Goal: Information Seeking & Learning: Learn about a topic

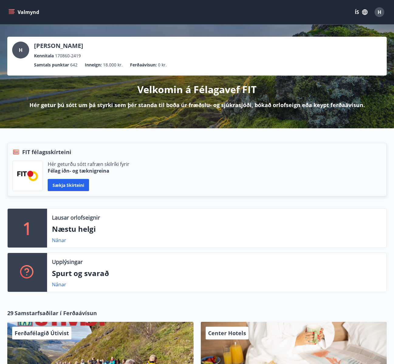
click at [16, 11] on button "Valmynd" at bounding box center [24, 12] width 34 height 11
click at [324, 9] on div "Valmynd ÍS H" at bounding box center [196, 12] width 379 height 15
click at [353, 13] on button "ÍS" at bounding box center [360, 12] width 19 height 11
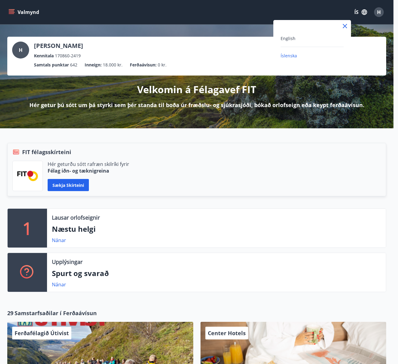
click at [295, 38] on div "English" at bounding box center [312, 38] width 63 height 7
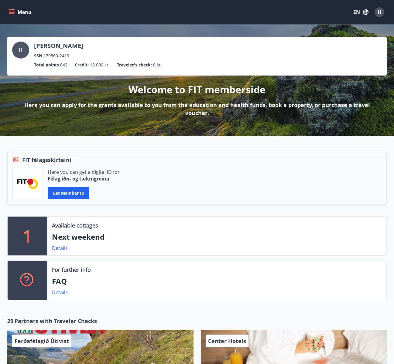
click at [17, 9] on button "Menu" at bounding box center [20, 12] width 27 height 11
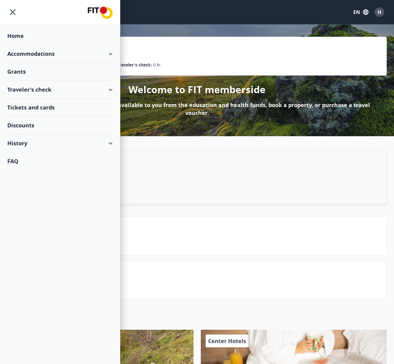
click at [99, 50] on div "Accommodations" at bounding box center [59, 54] width 105 height 18
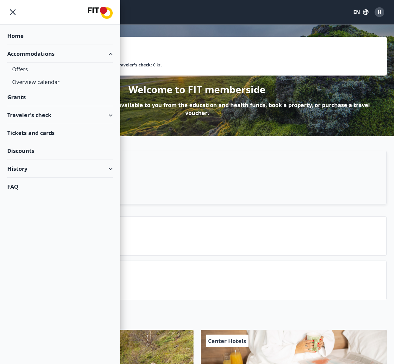
click at [103, 113] on div "Traveler's check" at bounding box center [59, 115] width 105 height 18
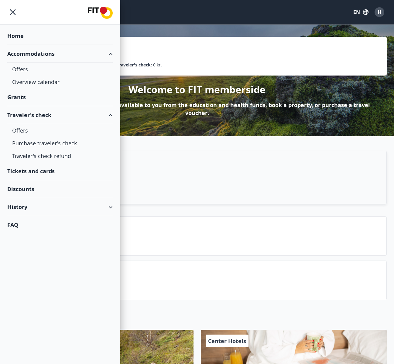
click at [106, 207] on div "History" at bounding box center [59, 207] width 105 height 18
click at [159, 17] on div "Menu EN H" at bounding box center [196, 12] width 379 height 15
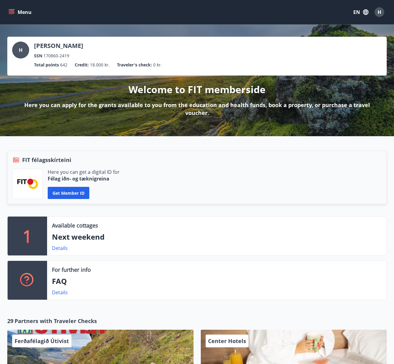
click at [17, 8] on button "Menu" at bounding box center [20, 12] width 27 height 11
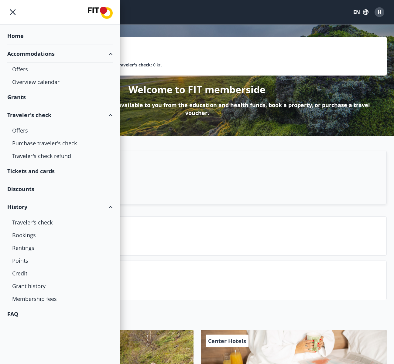
click at [30, 35] on div "Home" at bounding box center [59, 36] width 105 height 18
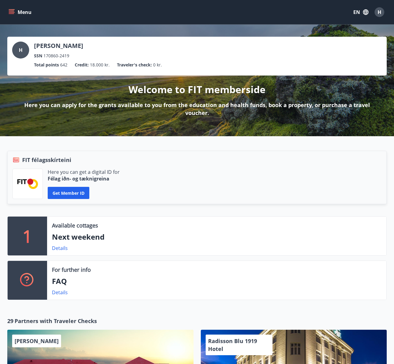
click at [12, 4] on div "Menu EN H" at bounding box center [197, 12] width 394 height 24
click at [11, 8] on button "Menu" at bounding box center [20, 12] width 27 height 11
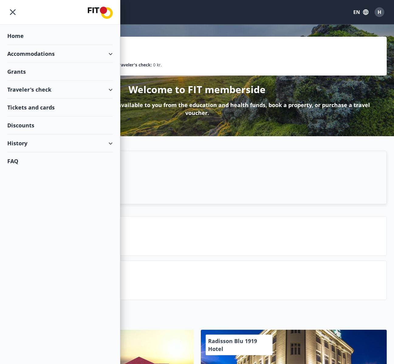
click at [33, 52] on div "Accommodations" at bounding box center [59, 54] width 105 height 18
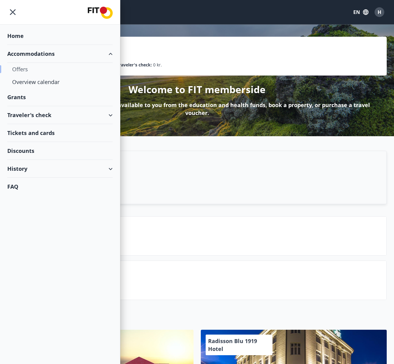
click at [24, 69] on div "Offers" at bounding box center [60, 69] width 96 height 13
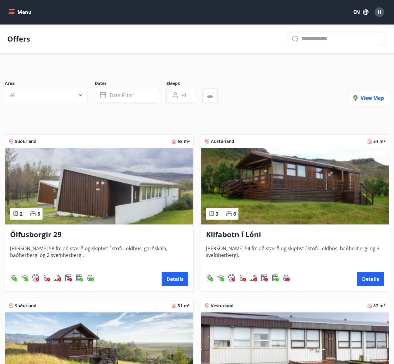
click at [16, 13] on button "Menu" at bounding box center [20, 12] width 27 height 11
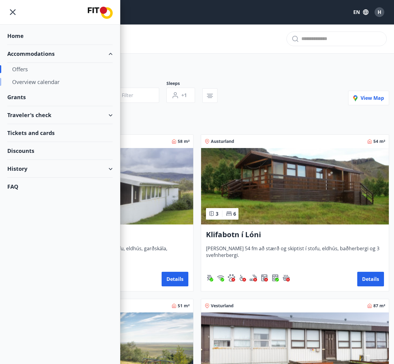
click at [45, 85] on div "Overview calendar" at bounding box center [60, 82] width 96 height 13
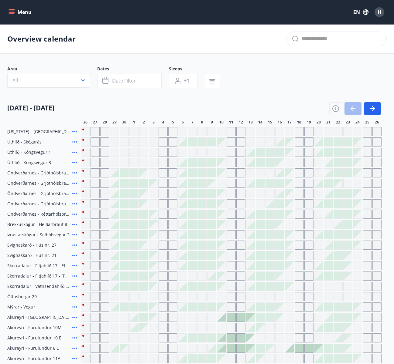
click at [9, 11] on icon "menu" at bounding box center [11, 11] width 5 height 1
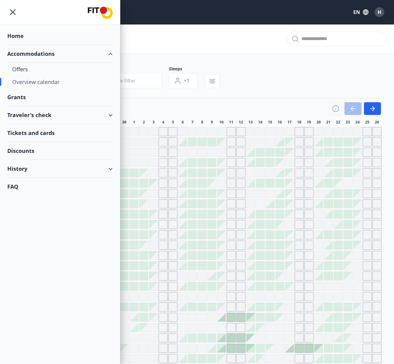
click at [41, 97] on div "Grants" at bounding box center [59, 97] width 105 height 18
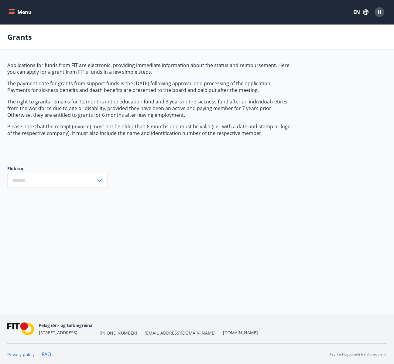
type input "***"
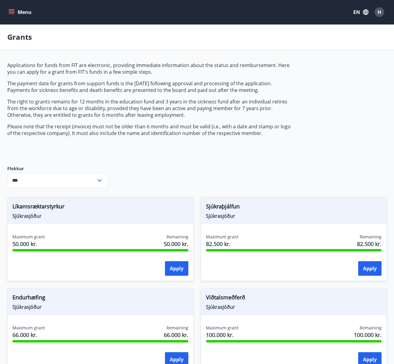
click at [13, 9] on button "Menu" at bounding box center [20, 12] width 27 height 11
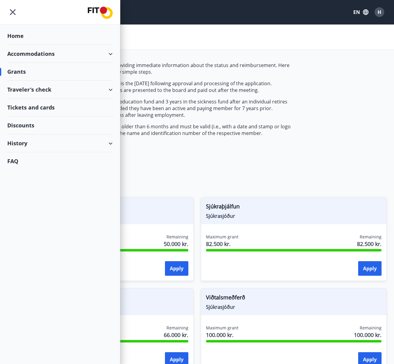
click at [41, 90] on div "Traveler's check" at bounding box center [59, 90] width 105 height 18
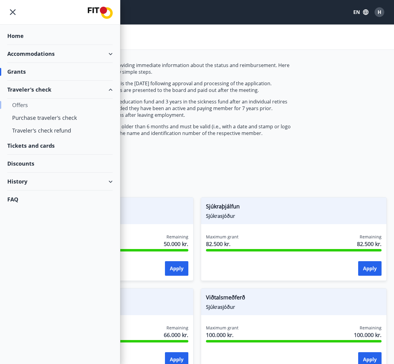
click at [24, 105] on div "Offers" at bounding box center [60, 105] width 96 height 13
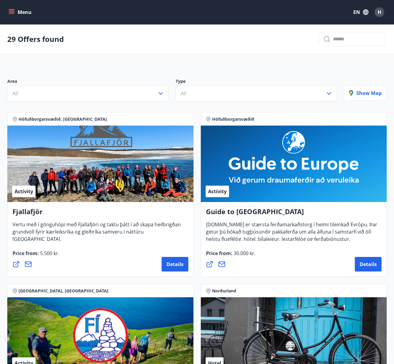
click at [17, 16] on button "Menu" at bounding box center [20, 12] width 27 height 11
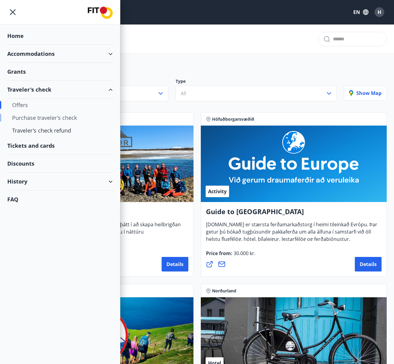
click at [54, 120] on div "Purchase traveler's check" at bounding box center [60, 117] width 96 height 13
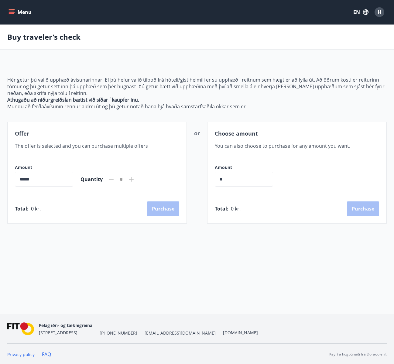
click at [23, 12] on button "Menu" at bounding box center [20, 12] width 27 height 11
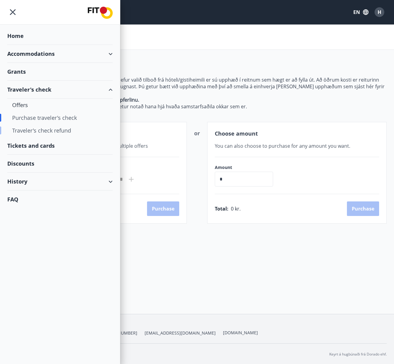
click at [37, 128] on div "Traveler's check refund" at bounding box center [60, 130] width 96 height 13
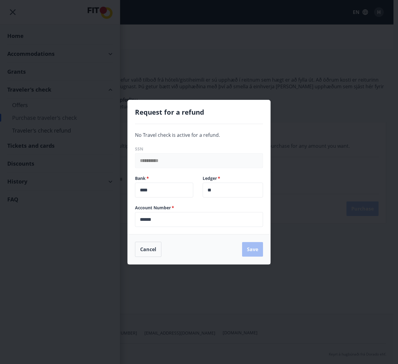
click at [296, 228] on div "**********" at bounding box center [199, 182] width 398 height 364
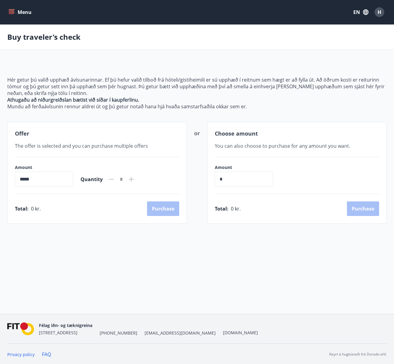
click at [15, 8] on button "Menu" at bounding box center [20, 12] width 27 height 11
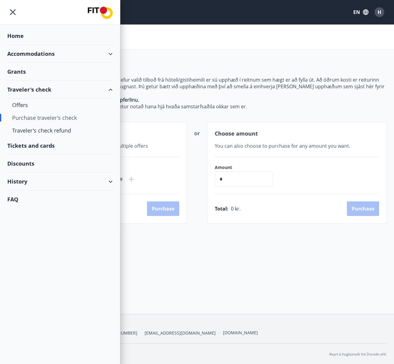
click at [38, 148] on div "Tickets and cards" at bounding box center [59, 146] width 105 height 18
click at [35, 164] on div "Discounts" at bounding box center [59, 164] width 105 height 18
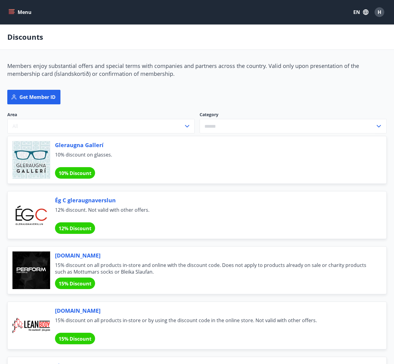
click at [16, 16] on button "Menu" at bounding box center [20, 12] width 27 height 11
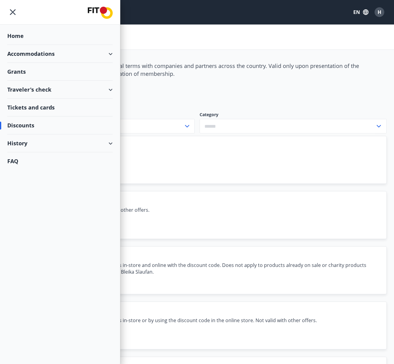
click at [60, 145] on div "History" at bounding box center [59, 143] width 105 height 18
click at [32, 159] on div "Traveler's check" at bounding box center [60, 158] width 96 height 13
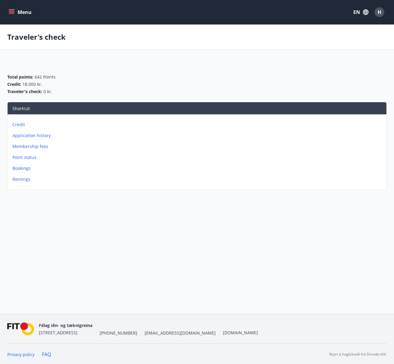
click at [15, 14] on button "Menu" at bounding box center [20, 12] width 27 height 11
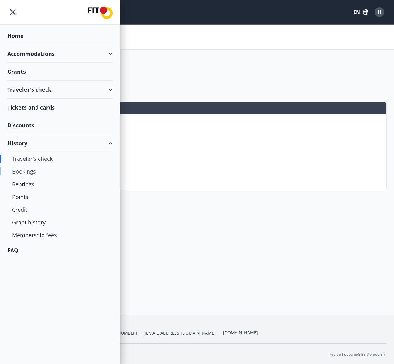
click at [31, 175] on div "Bookings" at bounding box center [60, 171] width 96 height 13
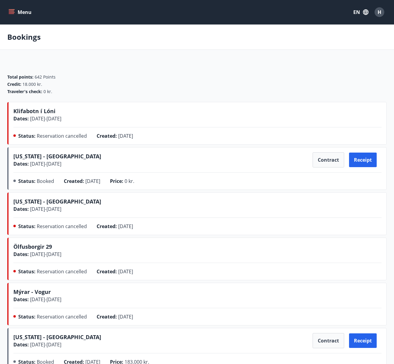
click at [15, 11] on button "Menu" at bounding box center [20, 12] width 27 height 11
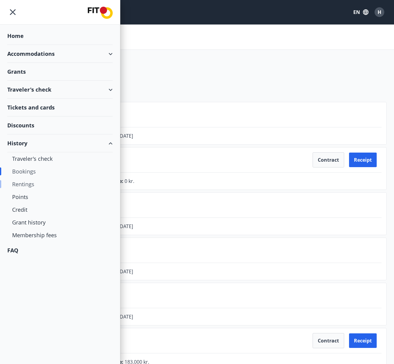
click at [28, 185] on div "Rentings" at bounding box center [60, 184] width 96 height 13
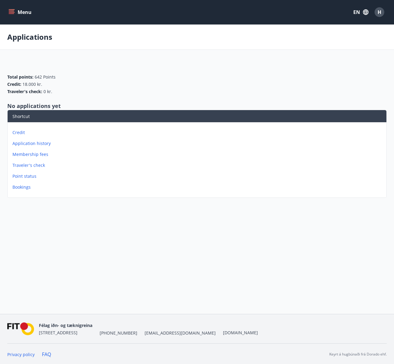
click at [23, 17] on button "Menu" at bounding box center [20, 12] width 27 height 11
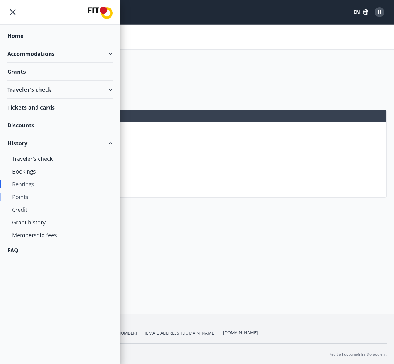
click at [25, 195] on div "Points" at bounding box center [60, 197] width 96 height 13
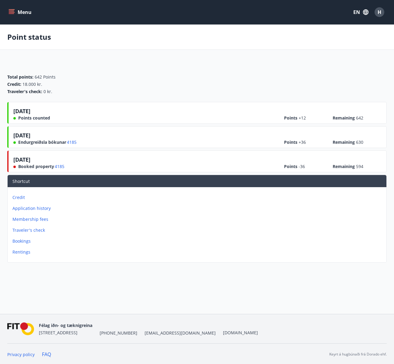
click at [10, 11] on icon "menu" at bounding box center [11, 11] width 5 height 1
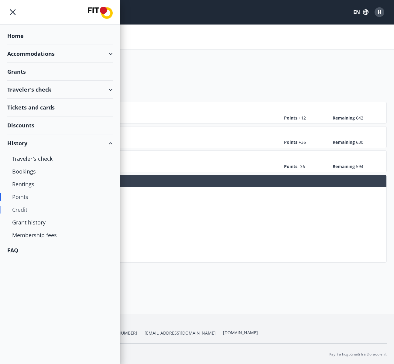
click at [21, 211] on div "Credit" at bounding box center [60, 209] width 96 height 13
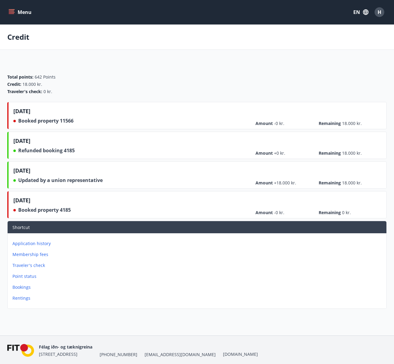
click at [10, 14] on icon "menu" at bounding box center [11, 13] width 5 height 1
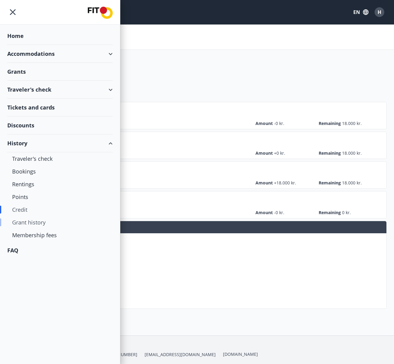
click at [36, 224] on div "Grant history" at bounding box center [60, 222] width 96 height 13
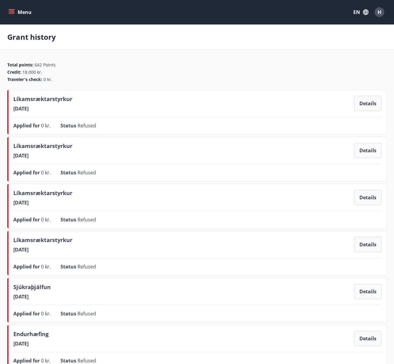
click at [15, 14] on button "Menu" at bounding box center [20, 12] width 27 height 11
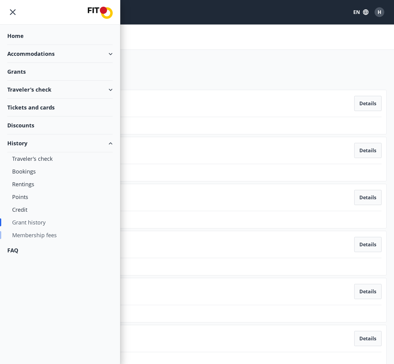
click at [55, 235] on div "Membership fees" at bounding box center [60, 235] width 96 height 13
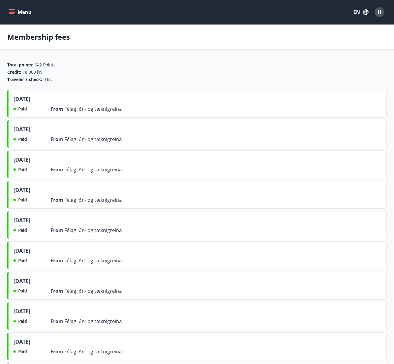
click at [13, 11] on icon "menu" at bounding box center [11, 12] width 6 height 6
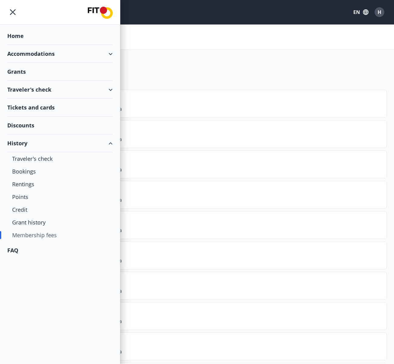
click at [16, 249] on div "FAQ" at bounding box center [59, 251] width 105 height 18
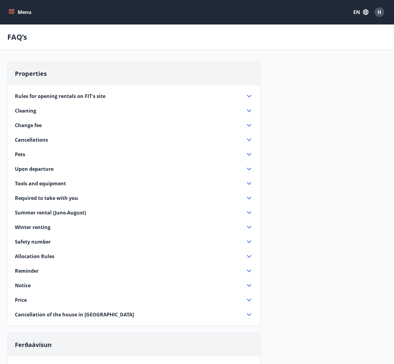
click at [355, 11] on button "EN" at bounding box center [361, 12] width 20 height 11
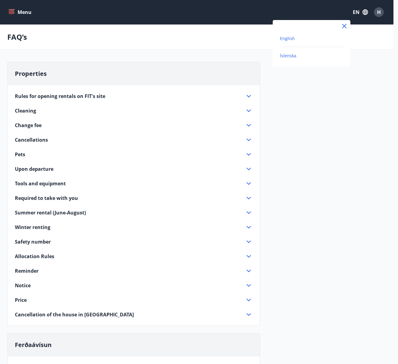
click at [287, 55] on span "Íslenska" at bounding box center [288, 56] width 16 height 6
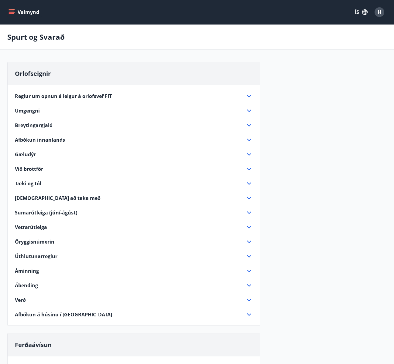
click at [25, 13] on button "Valmynd" at bounding box center [24, 12] width 34 height 11
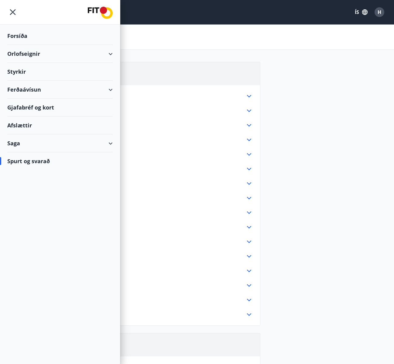
scroll to position [16, 0]
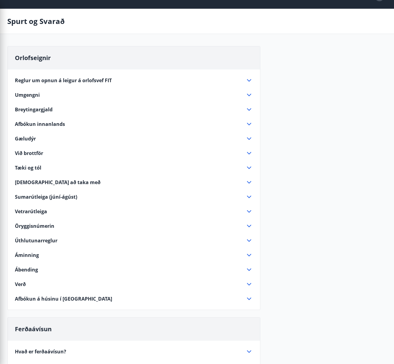
click at [230, 32] on div "Spurt og Svarað" at bounding box center [197, 21] width 394 height 25
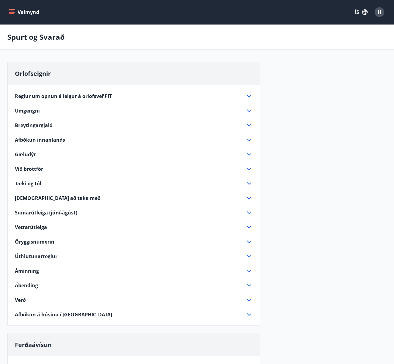
click at [21, 12] on button "Valmynd" at bounding box center [24, 12] width 34 height 11
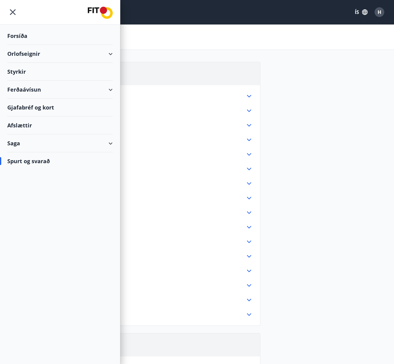
click at [108, 54] on div "Orlofseignir" at bounding box center [59, 54] width 105 height 18
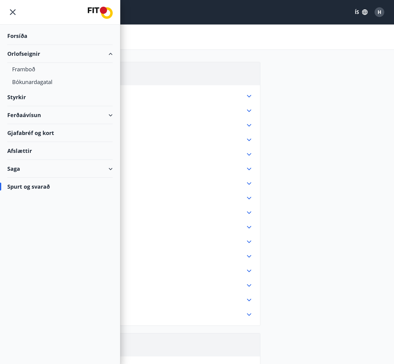
click at [64, 114] on div "Ferðaávísun" at bounding box center [59, 115] width 105 height 18
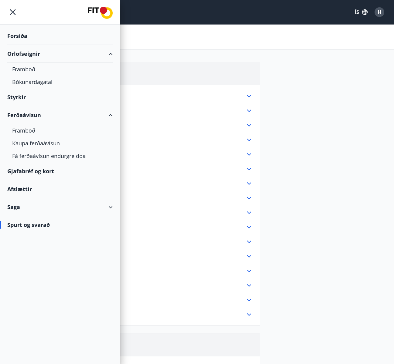
click at [79, 204] on div "Saga" at bounding box center [59, 207] width 105 height 18
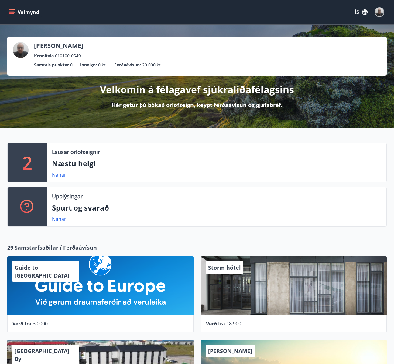
click at [9, 9] on icon "menu" at bounding box center [11, 12] width 6 height 6
drag, startPoint x: 280, startPoint y: 12, endPoint x: 301, endPoint y: 15, distance: 21.5
click at [280, 12] on div "Valmynd ÍS" at bounding box center [196, 12] width 379 height 15
click at [360, 13] on button "ÍS" at bounding box center [360, 12] width 19 height 11
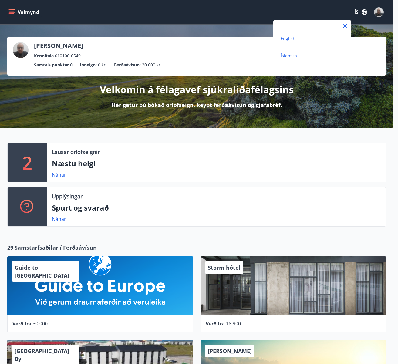
click at [294, 39] on span "English" at bounding box center [288, 39] width 15 height 6
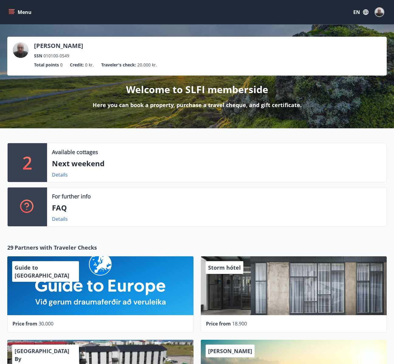
click at [12, 11] on icon "menu" at bounding box center [11, 11] width 5 height 1
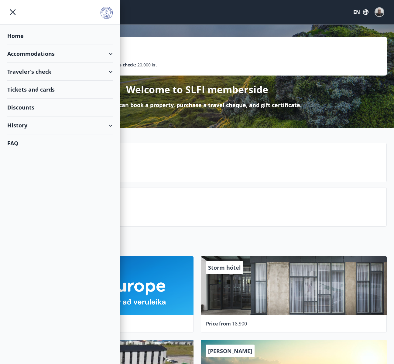
click at [79, 50] on div "Accommodations" at bounding box center [59, 54] width 105 height 18
